Goal: Information Seeking & Learning: Check status

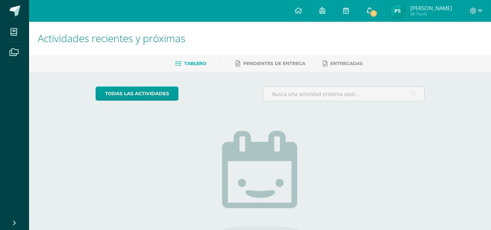
click at [373, 12] on icon at bounding box center [370, 10] width 6 height 7
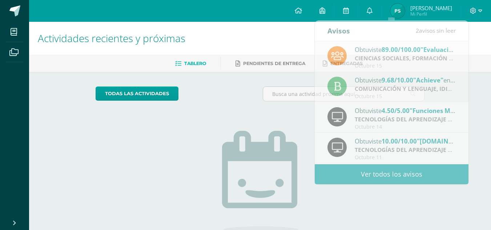
click at [405, 16] on img at bounding box center [398, 11] width 15 height 15
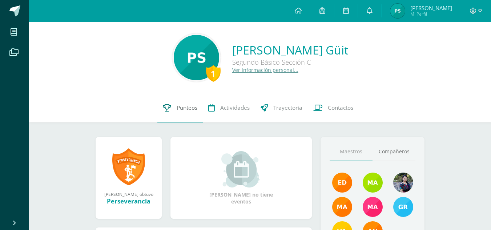
click at [167, 108] on icon at bounding box center [167, 108] width 8 height 8
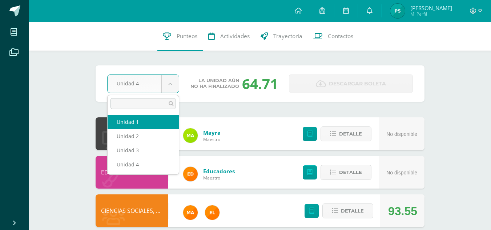
select select "Unidad 1"
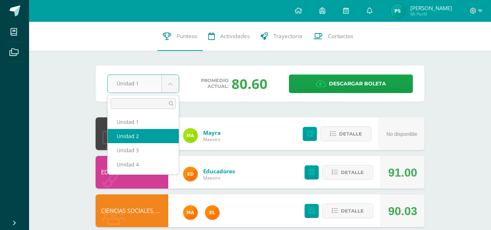
select select "Unidad 2"
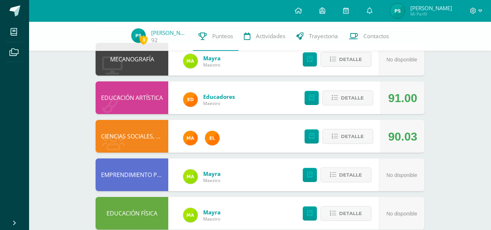
scroll to position [72, 0]
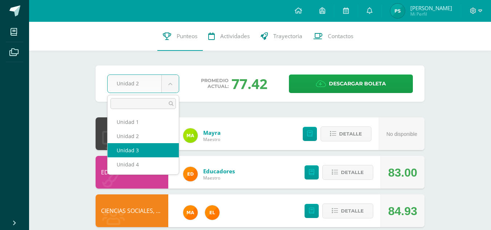
select select "Unidad 3"
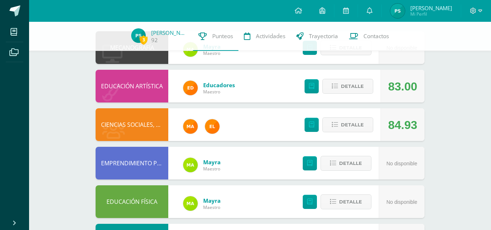
scroll to position [106, 0]
